Goal: Information Seeking & Learning: Learn about a topic

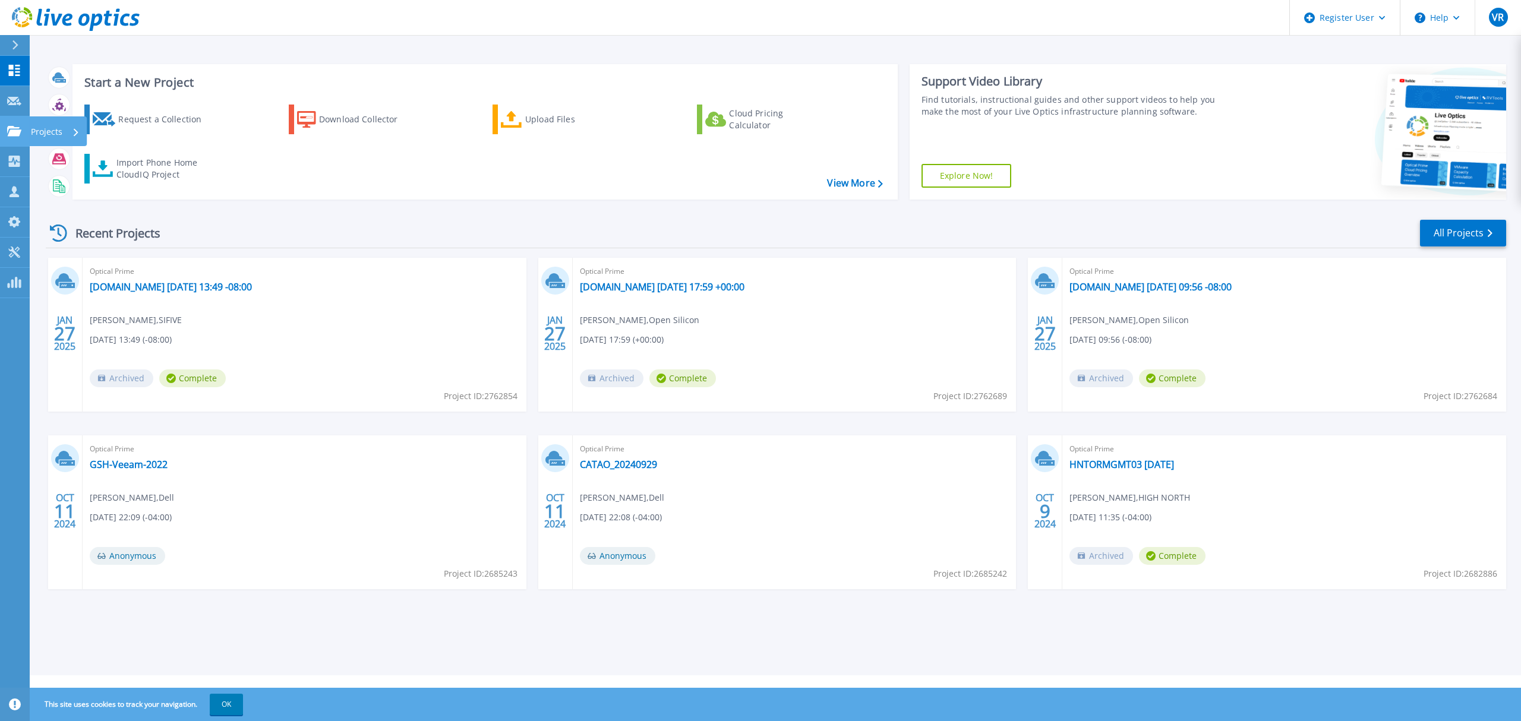
click at [17, 135] on icon at bounding box center [14, 131] width 14 height 10
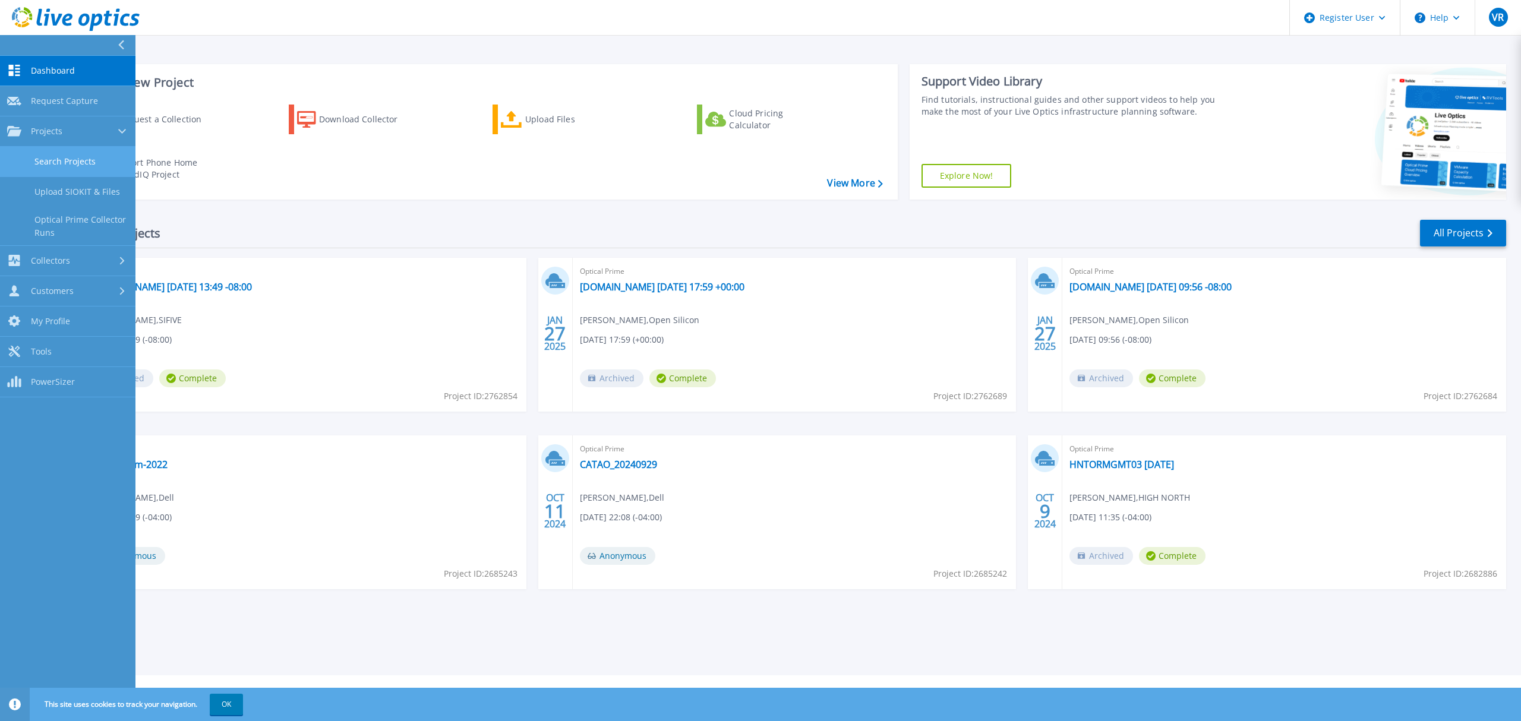
click at [96, 157] on link "Search Projects" at bounding box center [67, 162] width 135 height 30
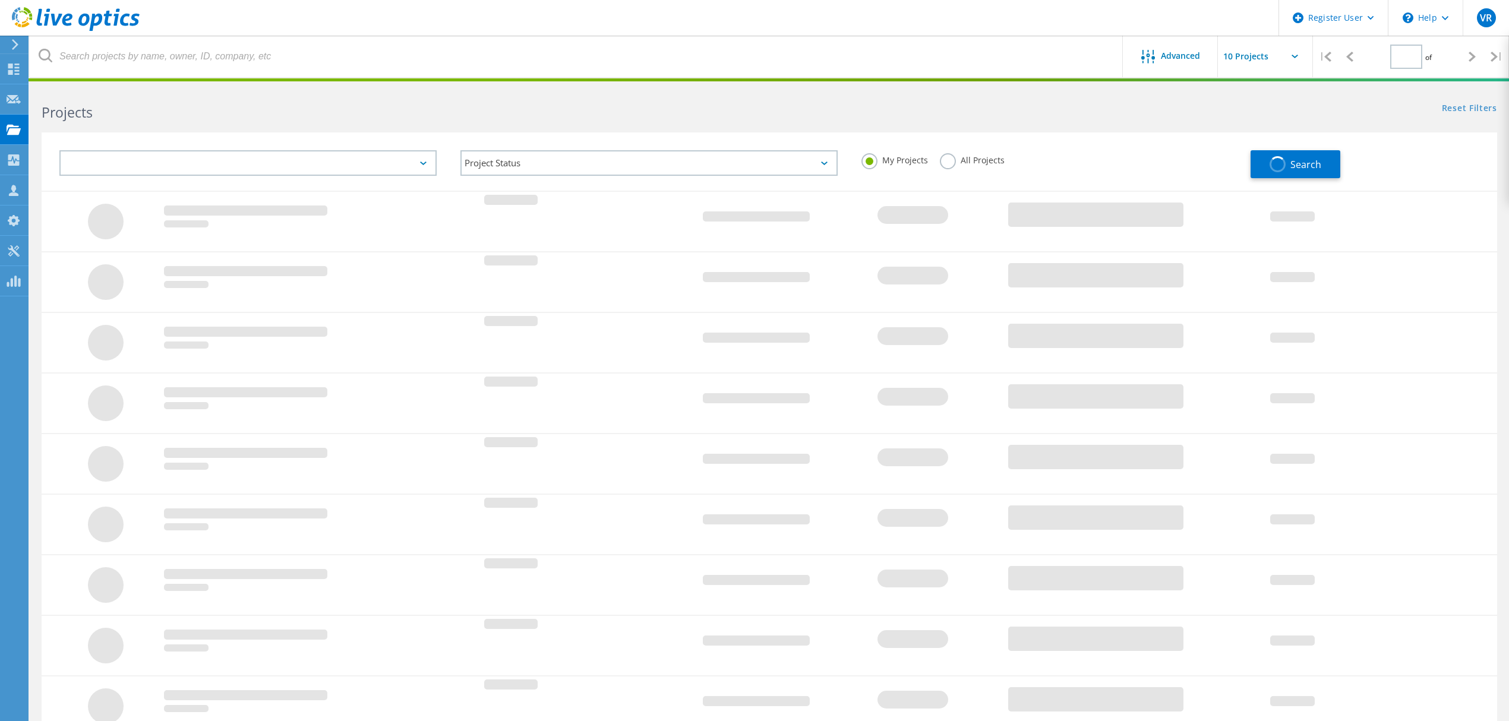
type input "1"
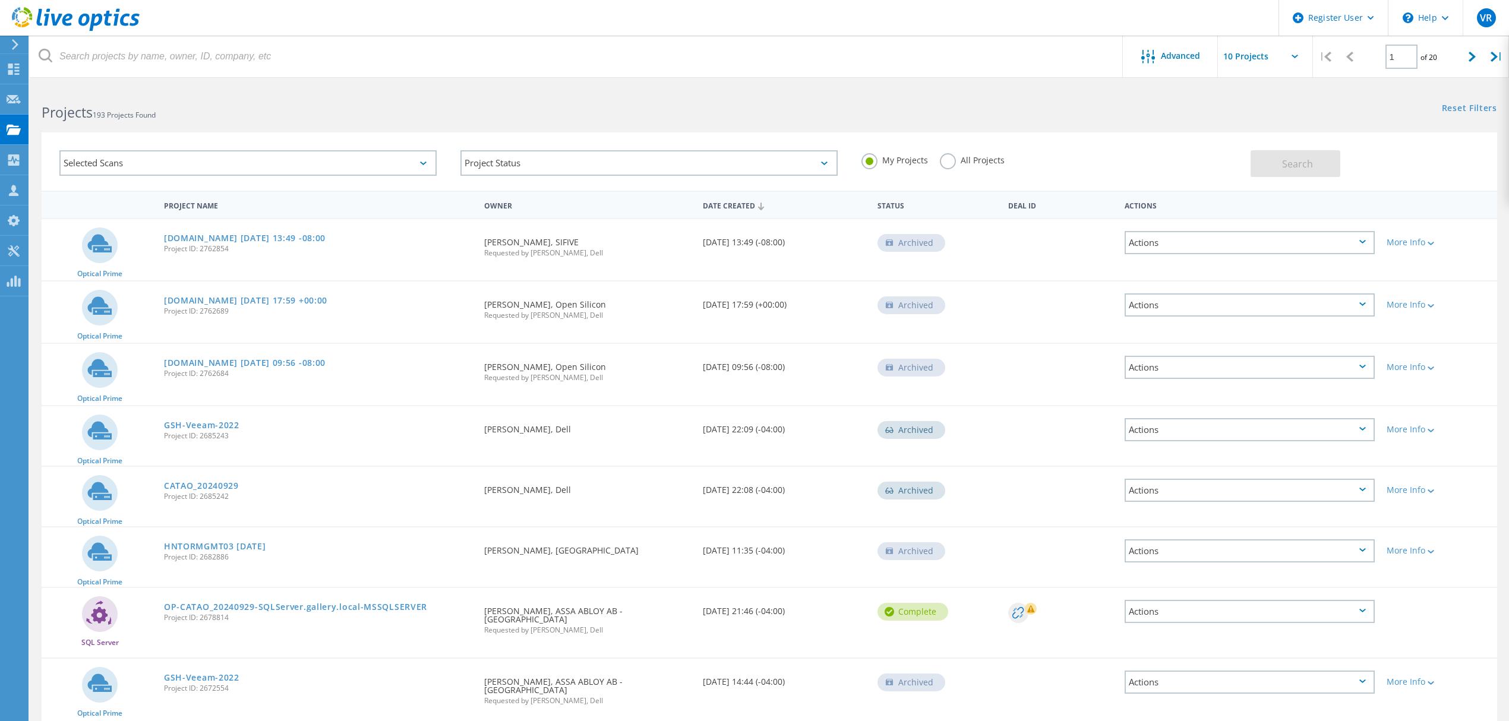
click at [945, 162] on label "All Projects" at bounding box center [972, 158] width 65 height 11
click at [0, 0] on input "All Projects" at bounding box center [0, 0] width 0 height 0
click at [1181, 59] on span "Advanced" at bounding box center [1180, 56] width 39 height 8
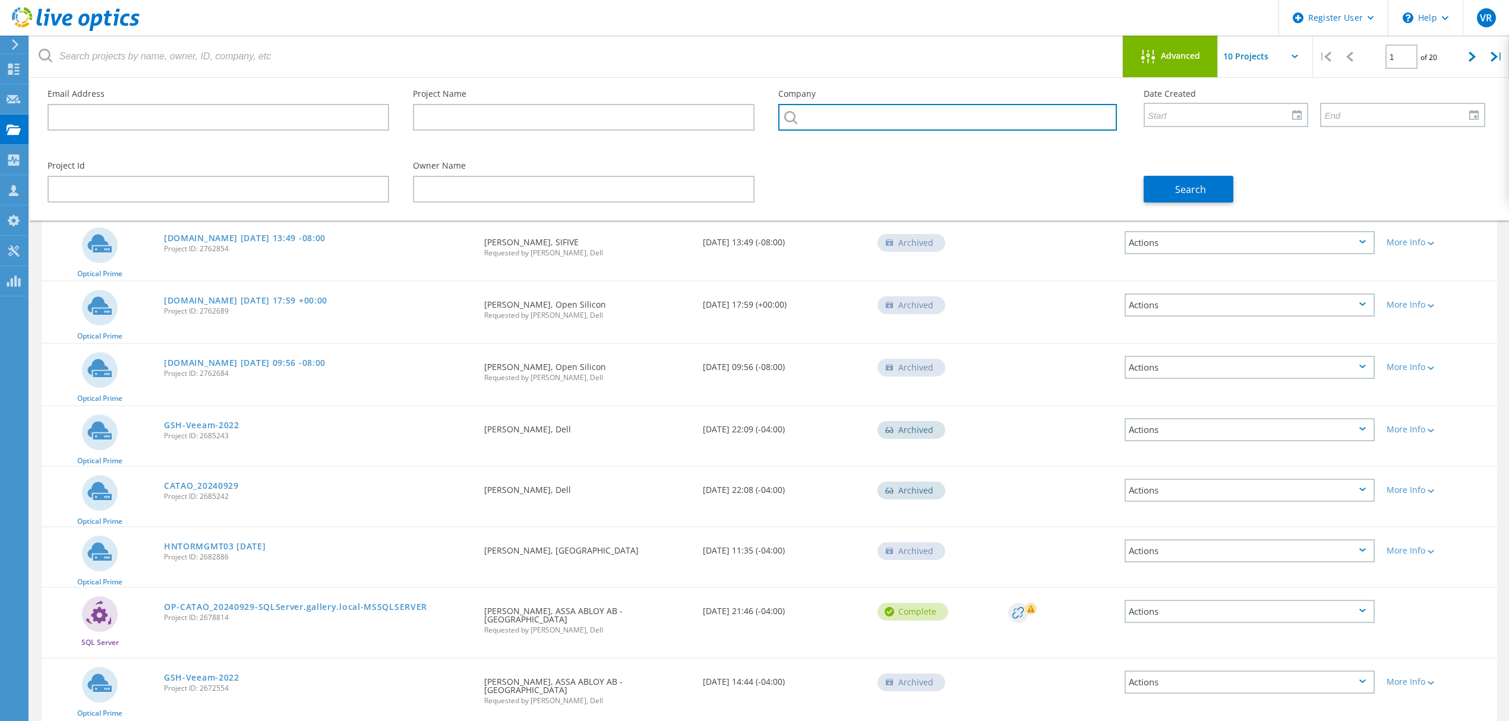
click at [915, 119] on input "text" at bounding box center [947, 117] width 339 height 27
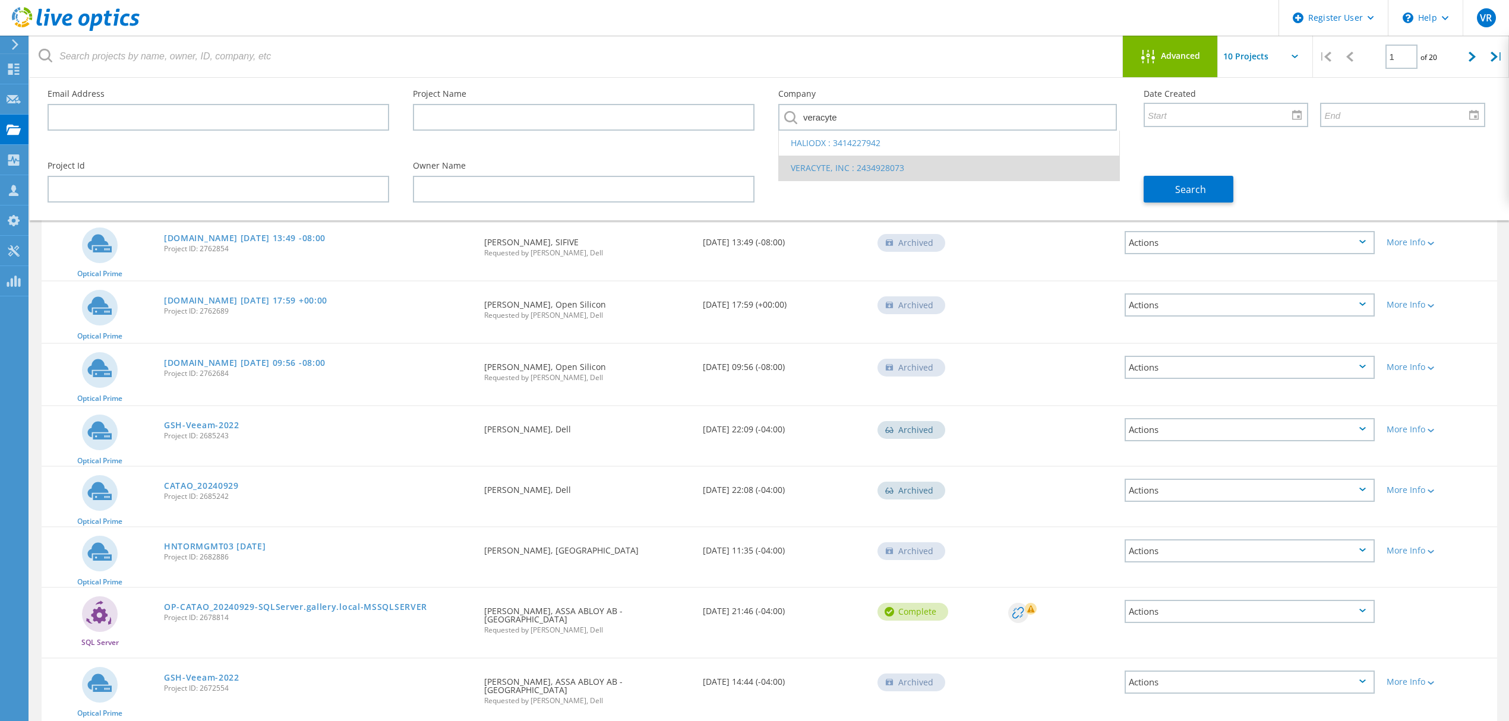
click at [835, 172] on li "VERACYTE, INC : 2434928073" at bounding box center [949, 168] width 340 height 25
type input "VERACYTE, INC : 2434928073"
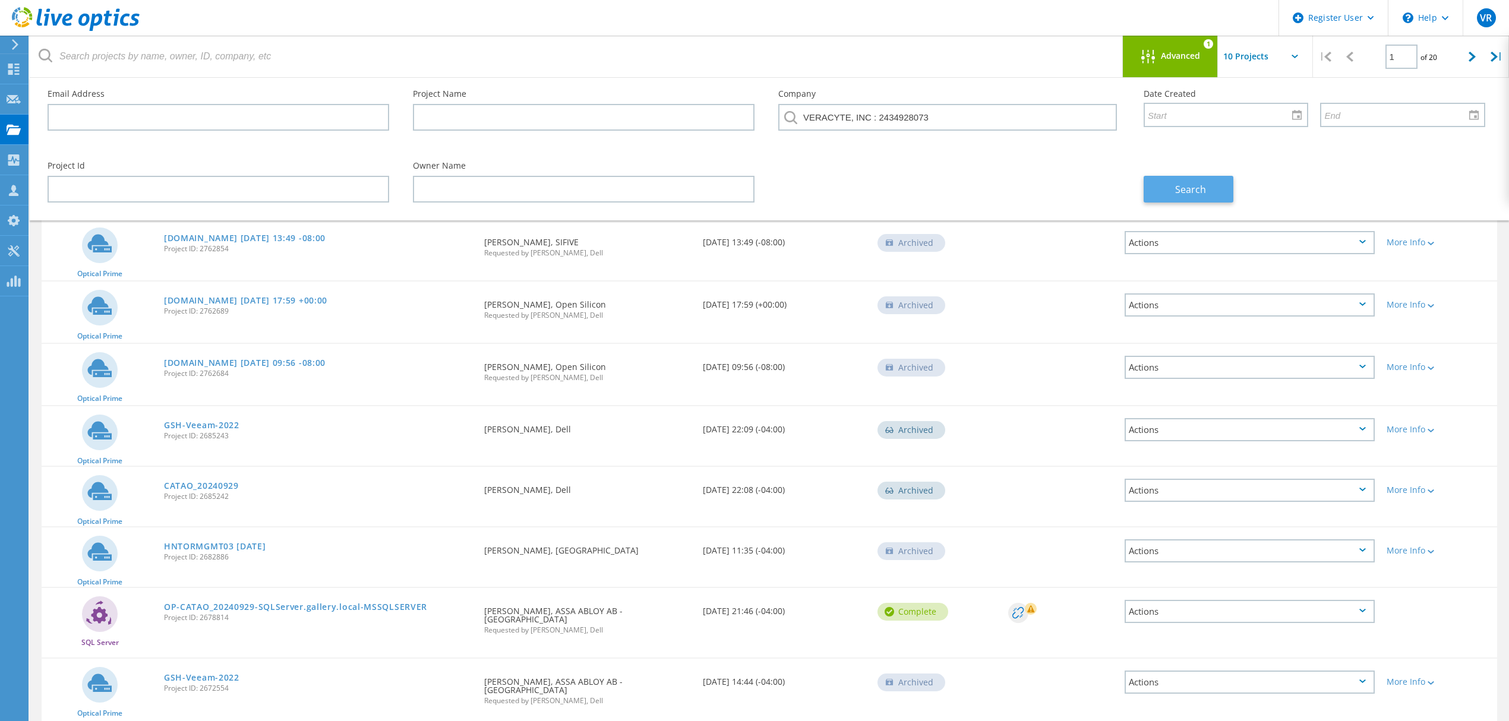
click at [1190, 184] on span "Search" at bounding box center [1190, 189] width 31 height 13
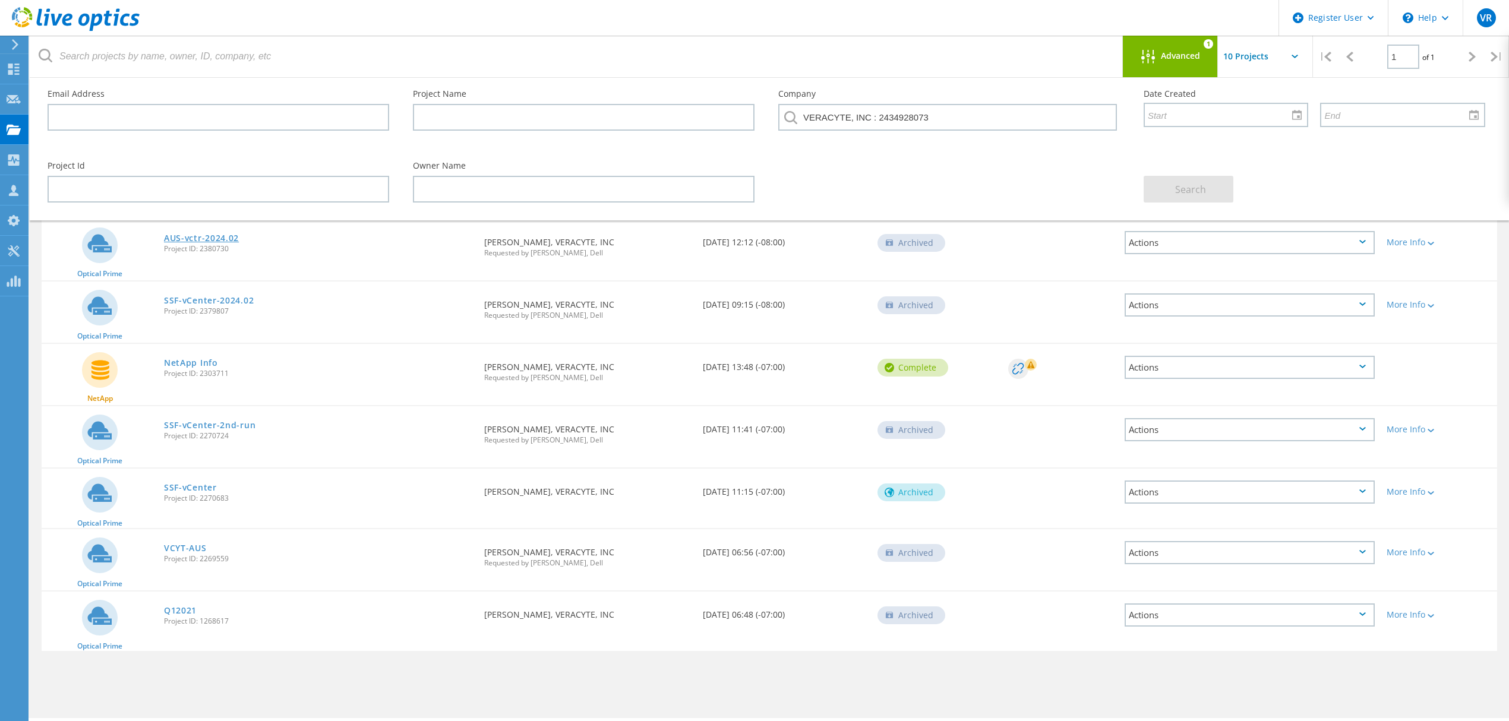
click at [212, 239] on link "AUS-vctr-2024.02" at bounding box center [201, 238] width 75 height 8
click at [212, 303] on link "SSF-vCenter-2024.02" at bounding box center [209, 301] width 90 height 8
click at [186, 362] on link "NetApp Info" at bounding box center [191, 363] width 54 height 8
drag, startPoint x: 221, startPoint y: 421, endPoint x: 639, endPoint y: 378, distance: 420.5
click at [639, 378] on span "Requested by Robert Banchero, Dell" at bounding box center [587, 377] width 207 height 7
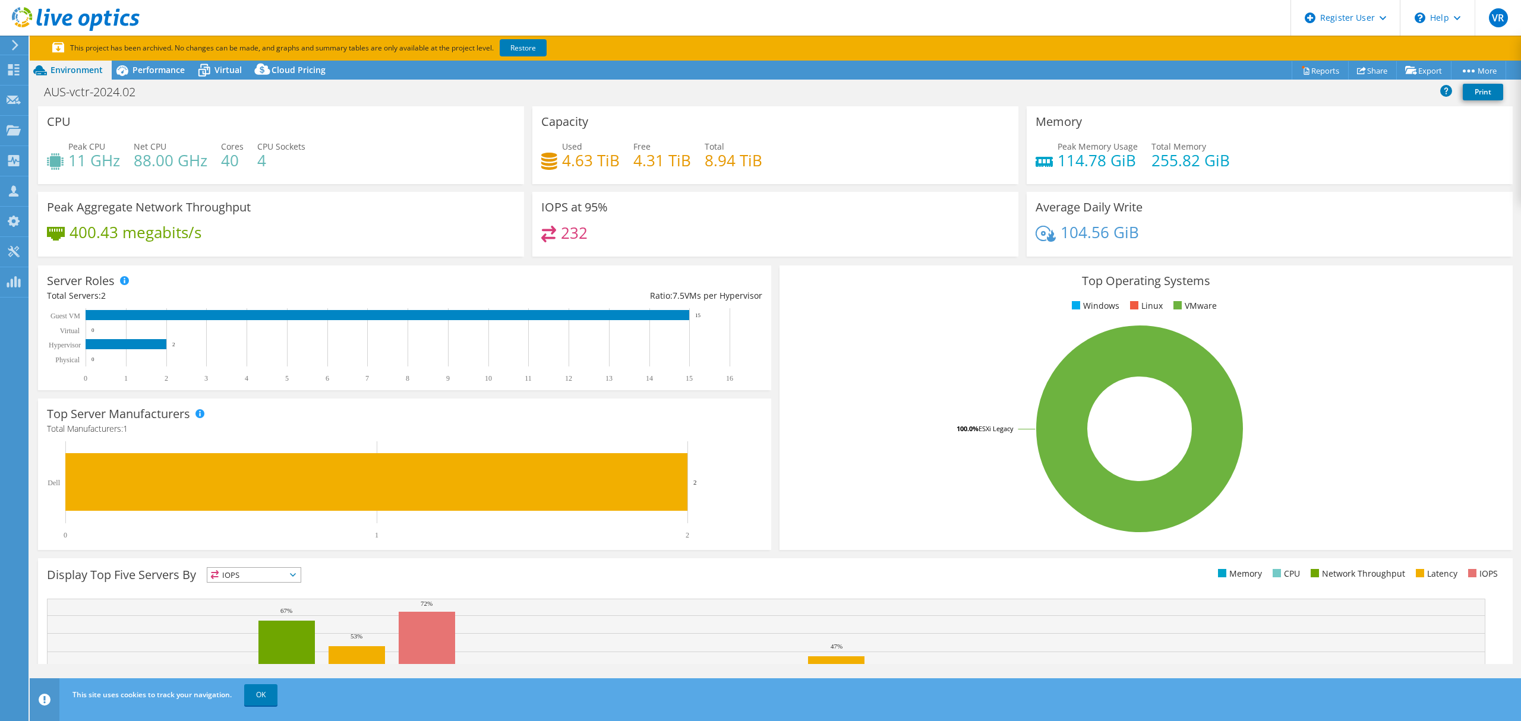
select select "USD"
click at [169, 65] on span "Performance" at bounding box center [159, 69] width 52 height 11
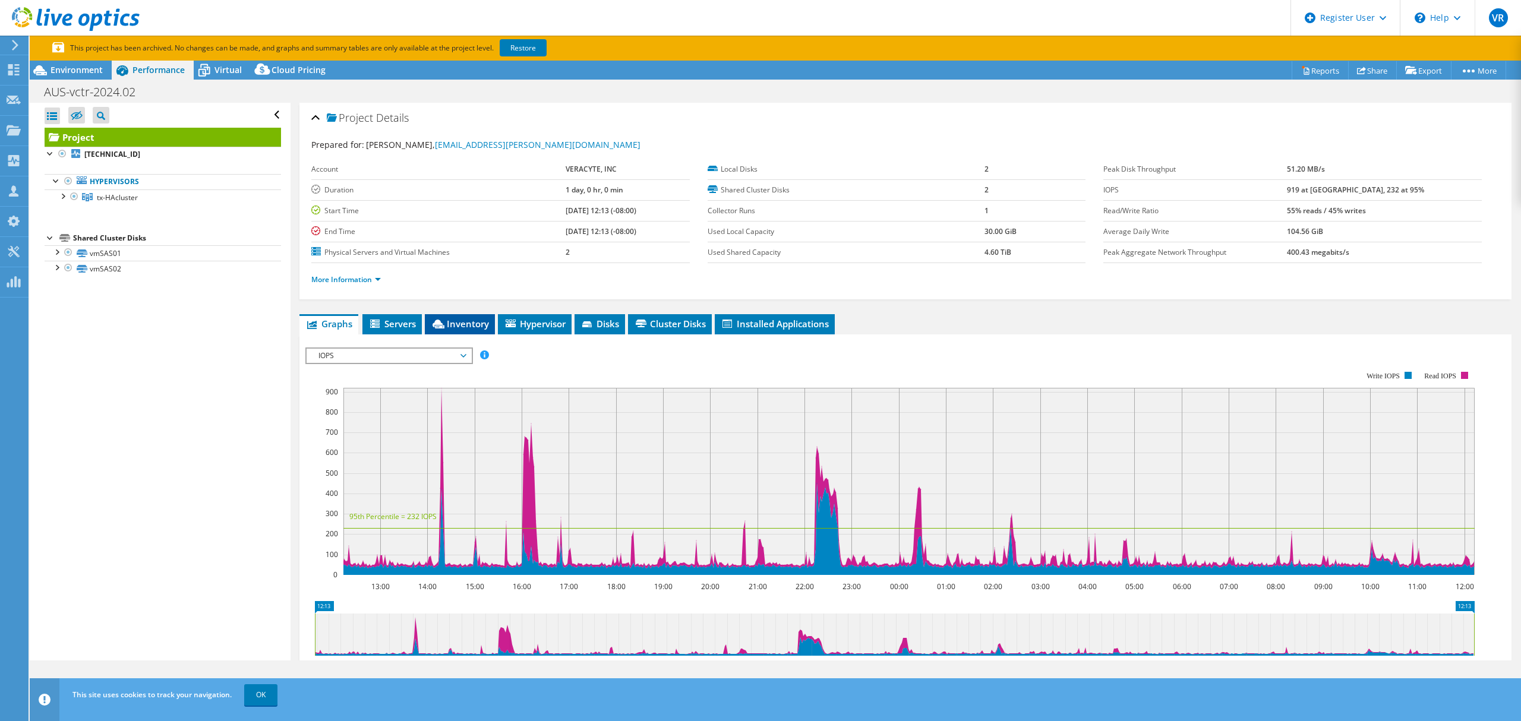
click at [455, 326] on span "Inventory" at bounding box center [460, 324] width 58 height 12
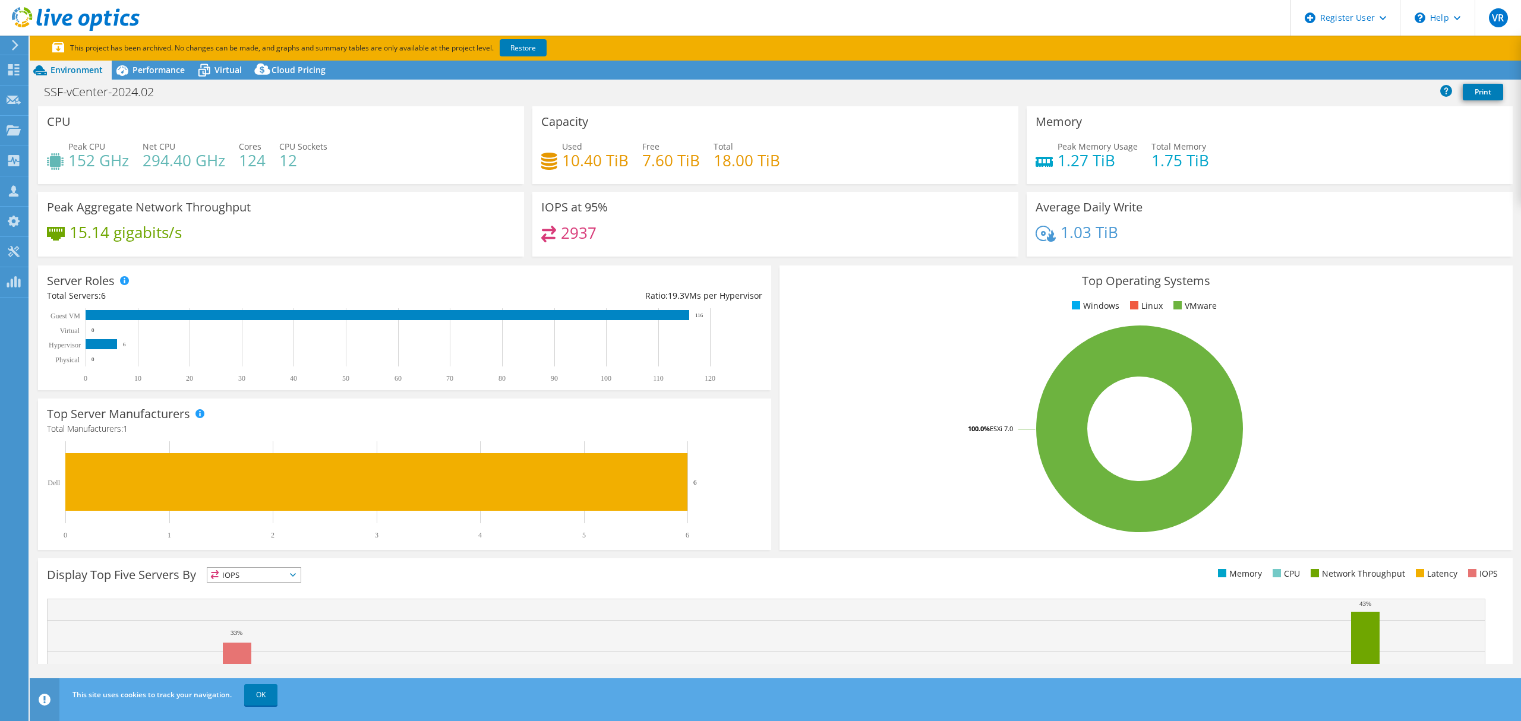
select select "USD"
click at [165, 71] on span "Performance" at bounding box center [159, 69] width 52 height 11
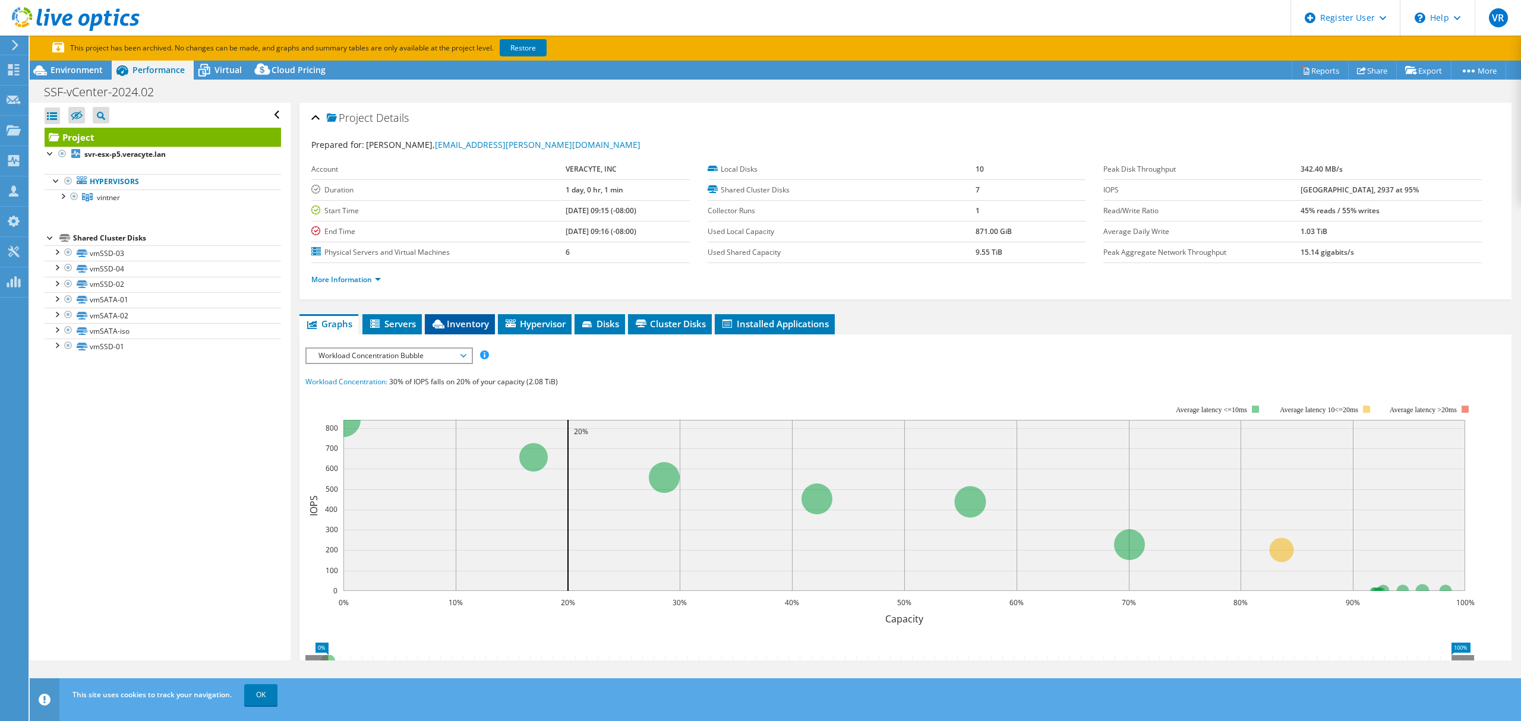
click at [466, 322] on span "Inventory" at bounding box center [460, 324] width 58 height 12
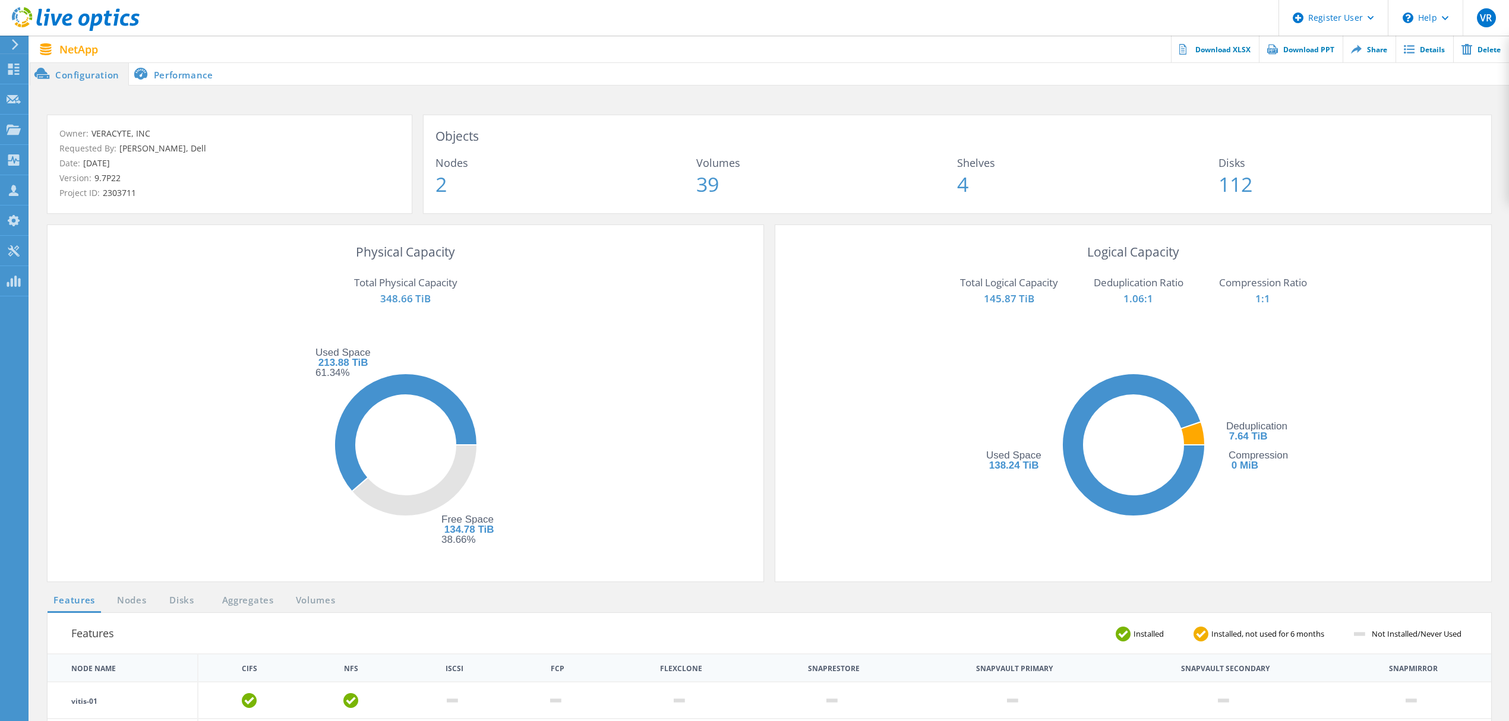
click at [839, 42] on div "NetApp Actions Download XLSX Download PPT Share Details Delete" at bounding box center [770, 49] width 1480 height 27
click at [822, 24] on header "Register User \n Help Explore Helpful Articles Contact Support VR Dell User [PE…" at bounding box center [754, 18] width 1509 height 36
drag, startPoint x: 347, startPoint y: 250, endPoint x: 597, endPoint y: 492, distance: 347.5
click at [597, 492] on lo-physical-capacity-metadata-tile "Physical Capacity Total Physical Capacity 348.66 TiB Free Space 134.78 TiB 38.6…" at bounding box center [405, 406] width 692 height 327
click at [165, 71] on li "Performance" at bounding box center [175, 74] width 93 height 24
